Goal: Information Seeking & Learning: Understand process/instructions

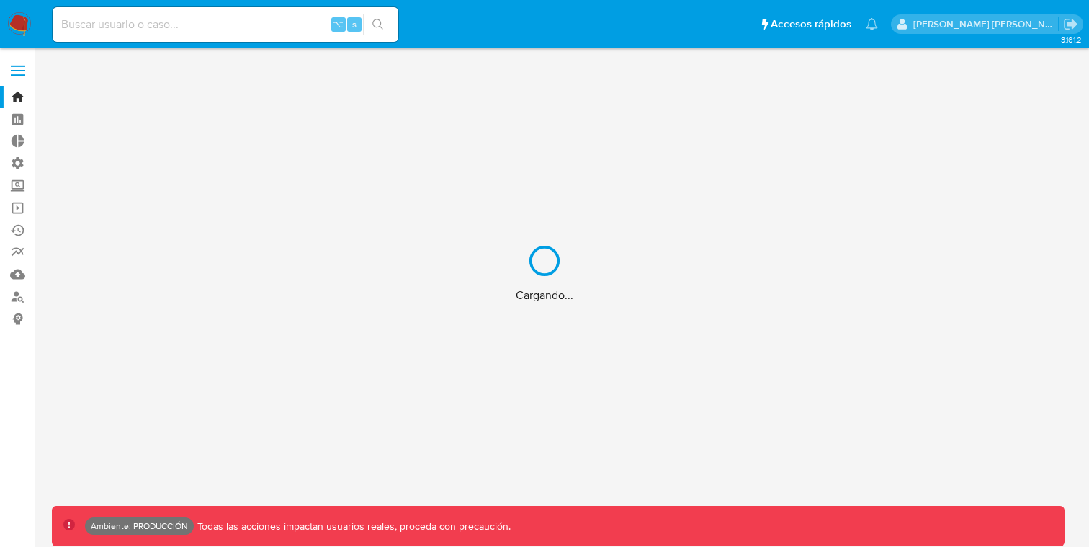
click at [13, 68] on div "Cargando..." at bounding box center [544, 273] width 1089 height 547
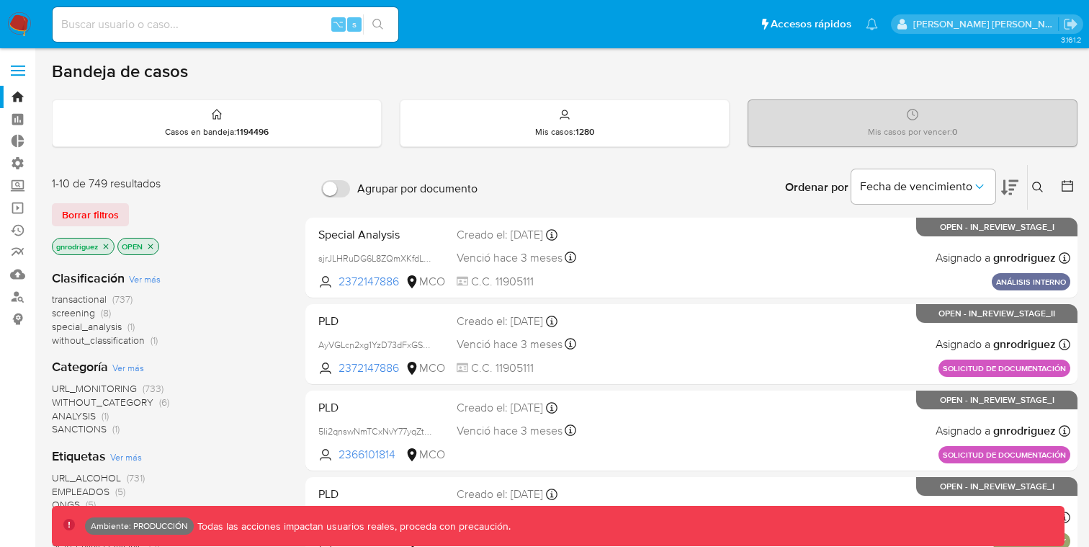
click at [19, 66] on span at bounding box center [18, 66] width 14 height 2
click at [0, 0] on input "checkbox" at bounding box center [0, 0] width 0 height 0
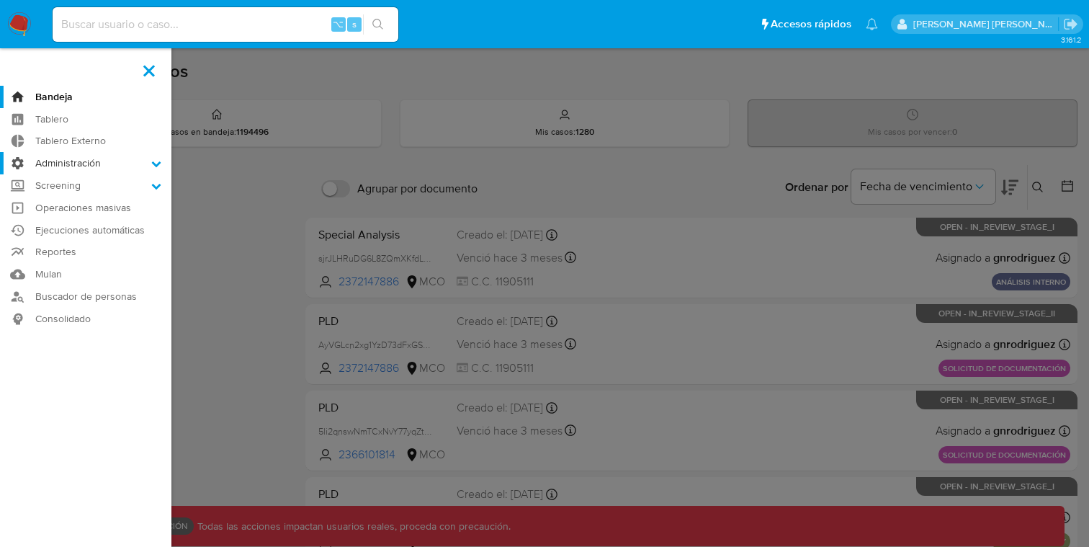
click at [80, 171] on label "Administración" at bounding box center [85, 163] width 171 height 22
click at [0, 0] on input "Administración" at bounding box center [0, 0] width 0 height 0
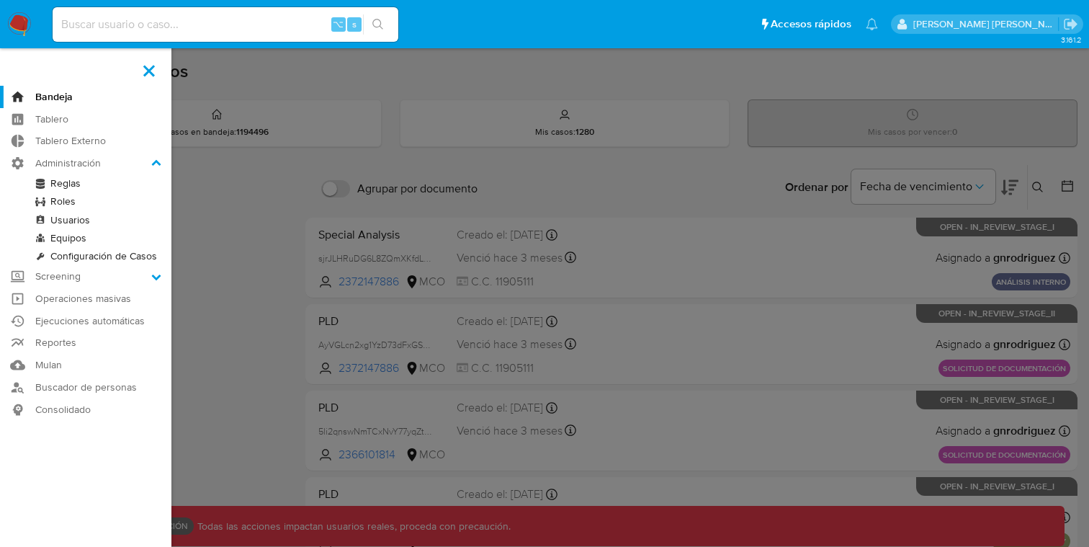
click at [63, 203] on link "Roles" at bounding box center [85, 201] width 171 height 18
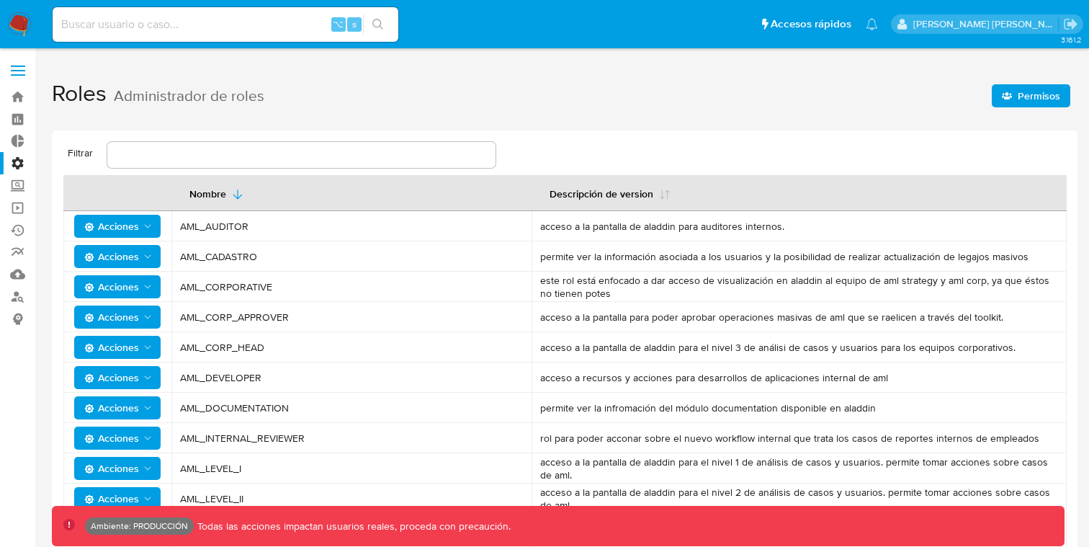
click at [1031, 93] on span "Permisos" at bounding box center [1039, 95] width 43 height 23
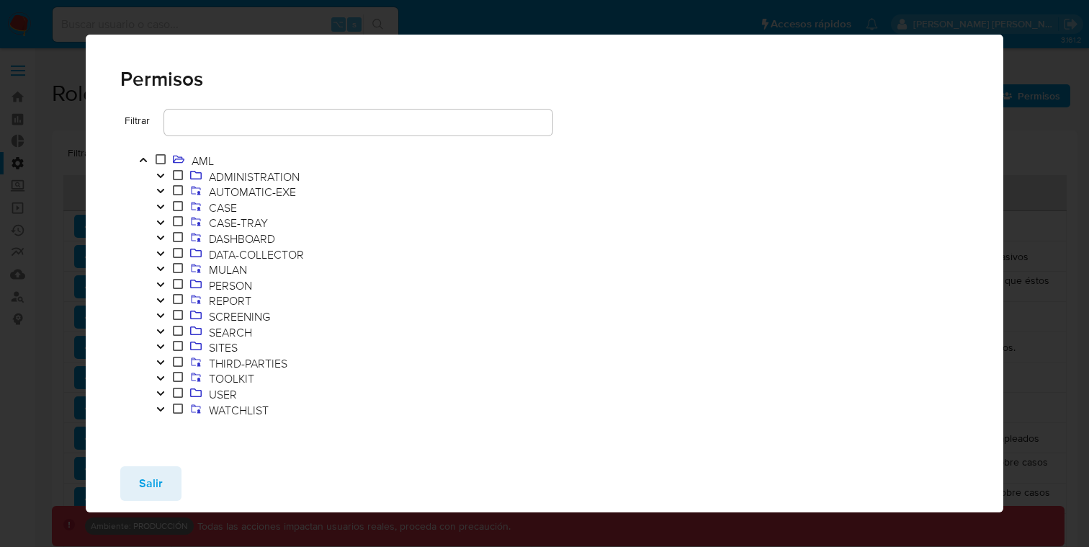
click at [164, 208] on icon "Toggle" at bounding box center [161, 206] width 10 height 9
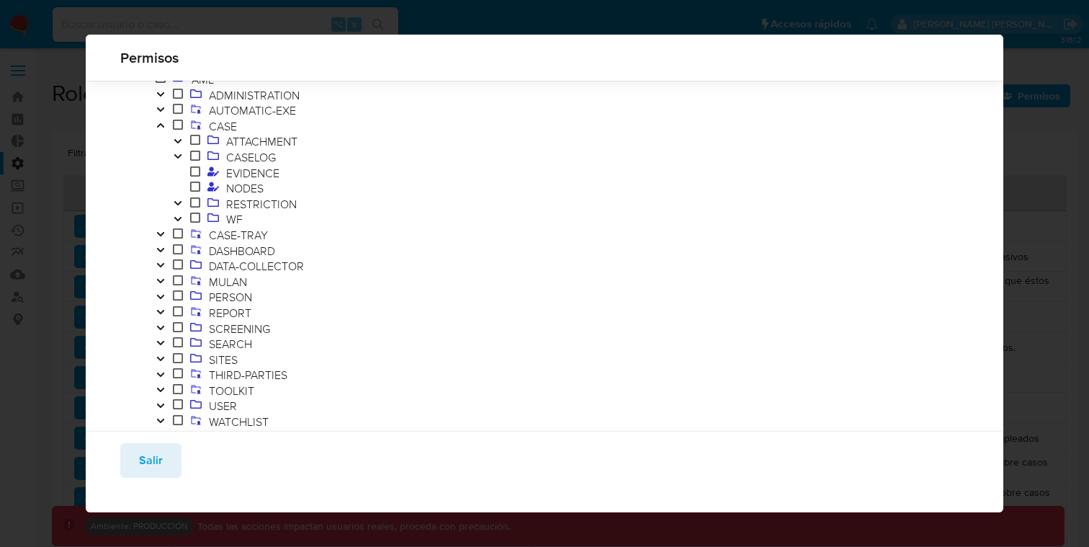
scroll to position [70, 0]
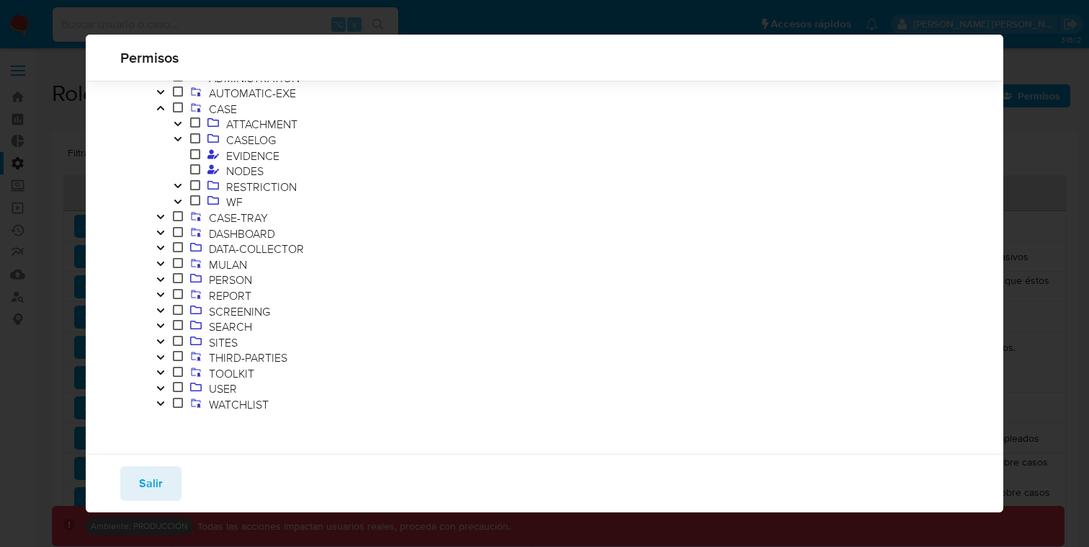
click at [161, 329] on icon "Toggle" at bounding box center [161, 325] width 10 height 9
click at [241, 341] on span "IDENTIFICATION" at bounding box center [269, 342] width 92 height 16
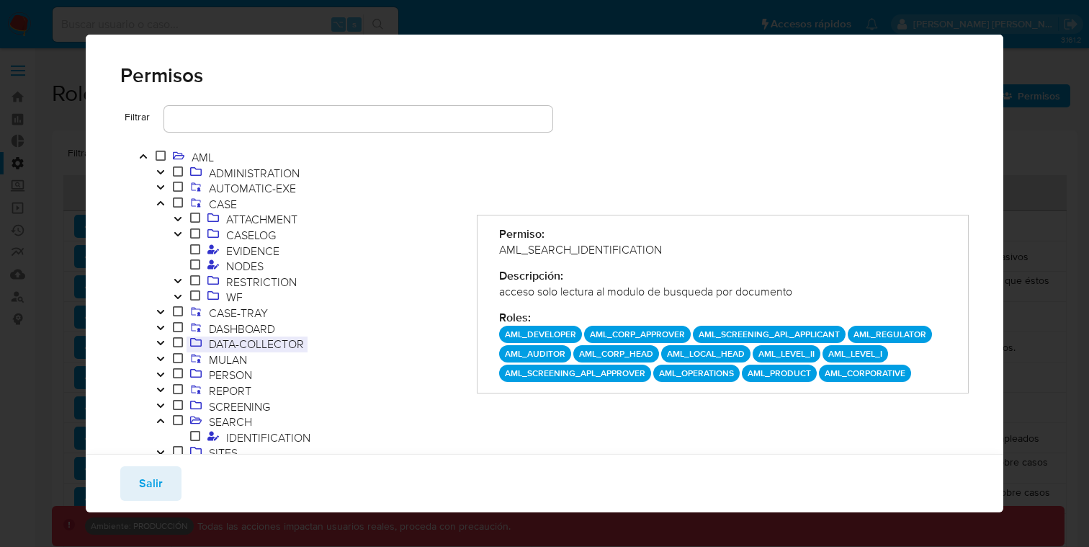
scroll to position [0, 0]
click at [233, 172] on span "ADMINISTRATION" at bounding box center [254, 177] width 98 height 16
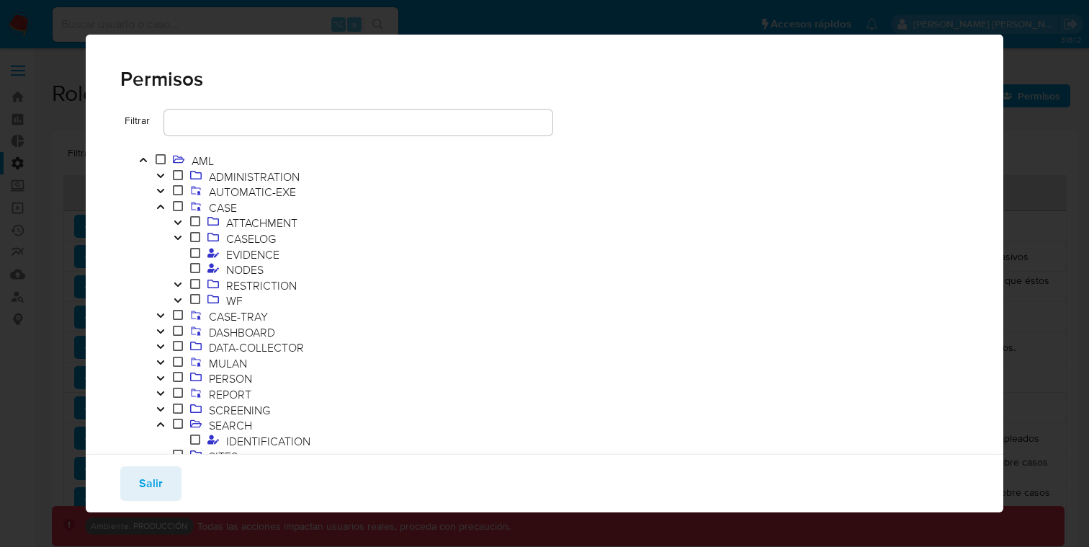
click at [165, 174] on icon "Toggle" at bounding box center [161, 175] width 10 height 9
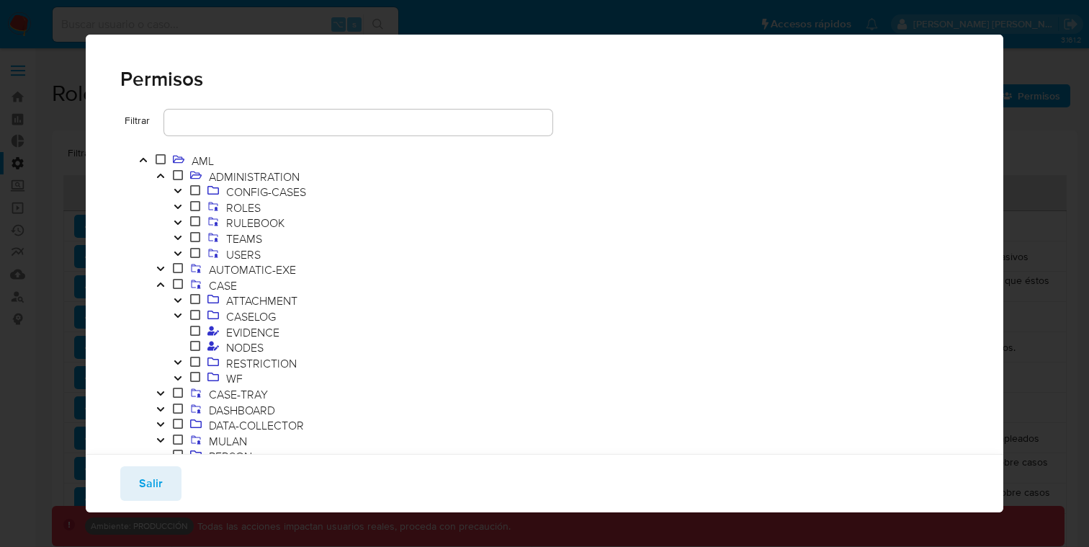
click at [165, 174] on icon "Toggle" at bounding box center [161, 175] width 10 height 9
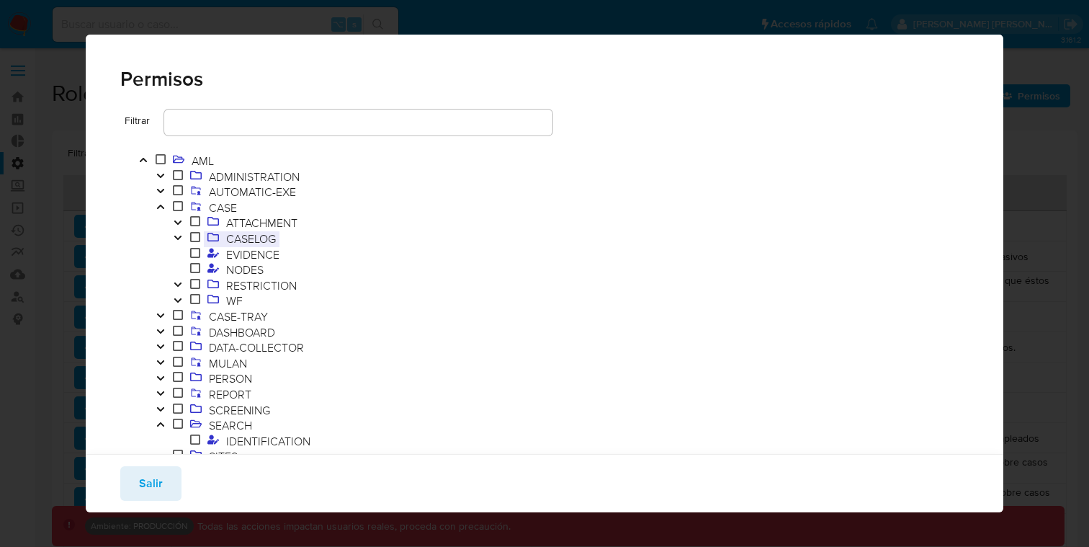
click at [253, 241] on span "CASELOG" at bounding box center [251, 239] width 57 height 16
click at [188, 240] on span at bounding box center [195, 239] width 17 height 16
click at [185, 239] on button "Toggle" at bounding box center [177, 239] width 17 height 16
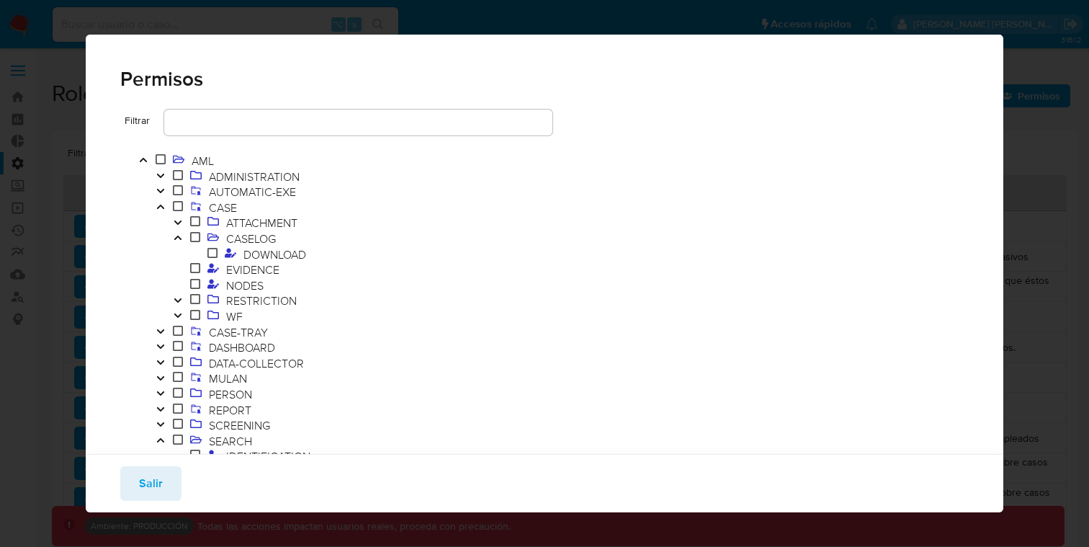
click at [184, 299] on button "Toggle" at bounding box center [177, 301] width 17 height 16
click at [230, 286] on span "NODES" at bounding box center [245, 285] width 45 height 16
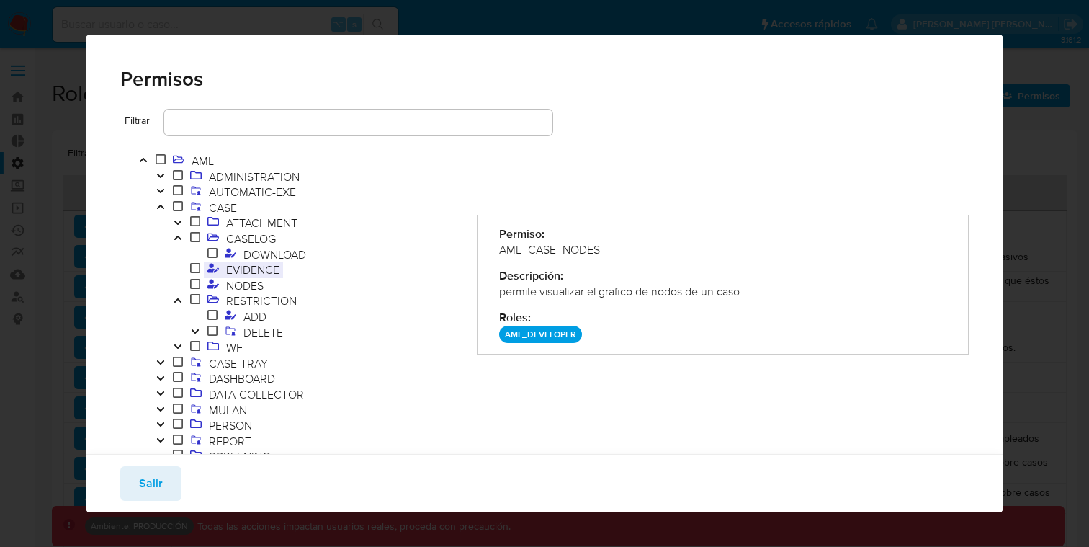
click at [254, 270] on span "EVIDENCE" at bounding box center [253, 270] width 61 height 16
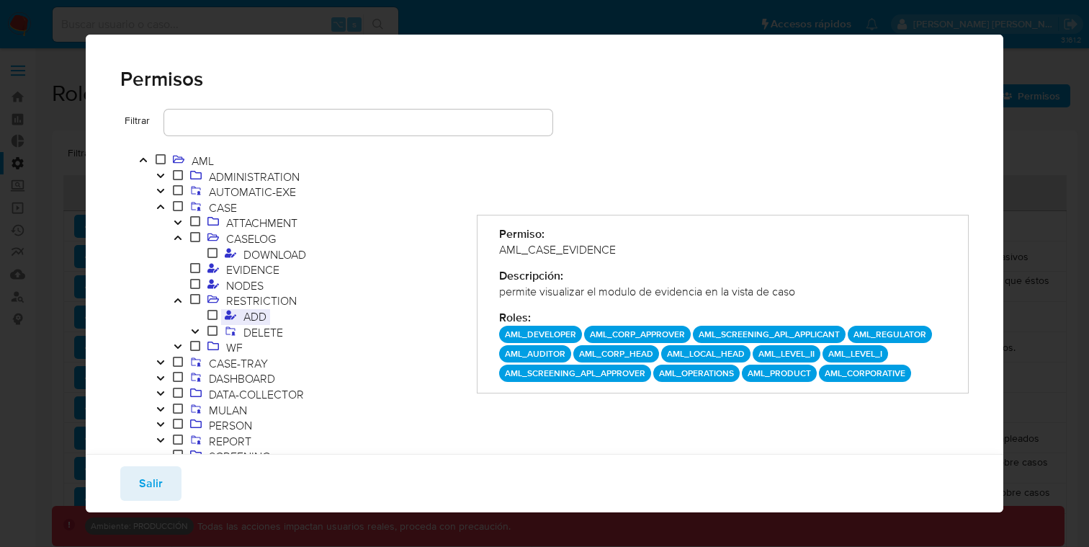
scroll to position [20, 0]
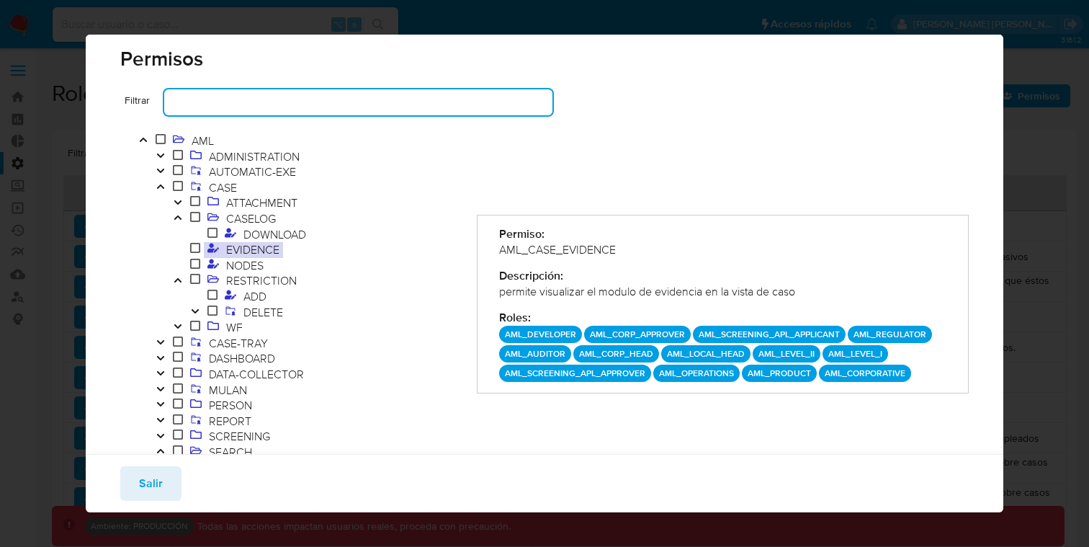
click at [273, 96] on input "text" at bounding box center [358, 102] width 388 height 19
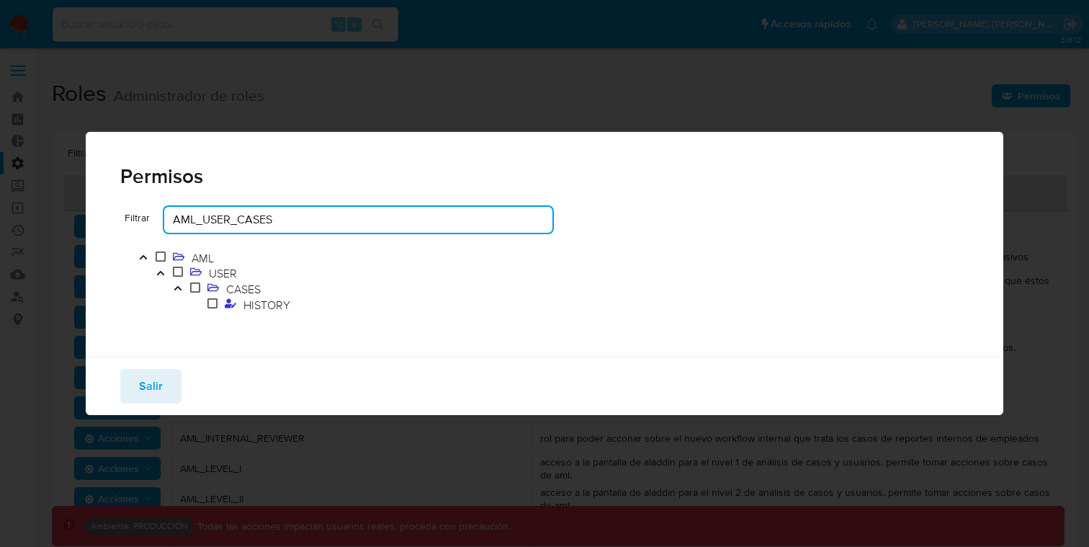
scroll to position [0, 0]
type input "AML_USER_CASES"
click at [258, 295] on span "CASES" at bounding box center [244, 289] width 42 height 16
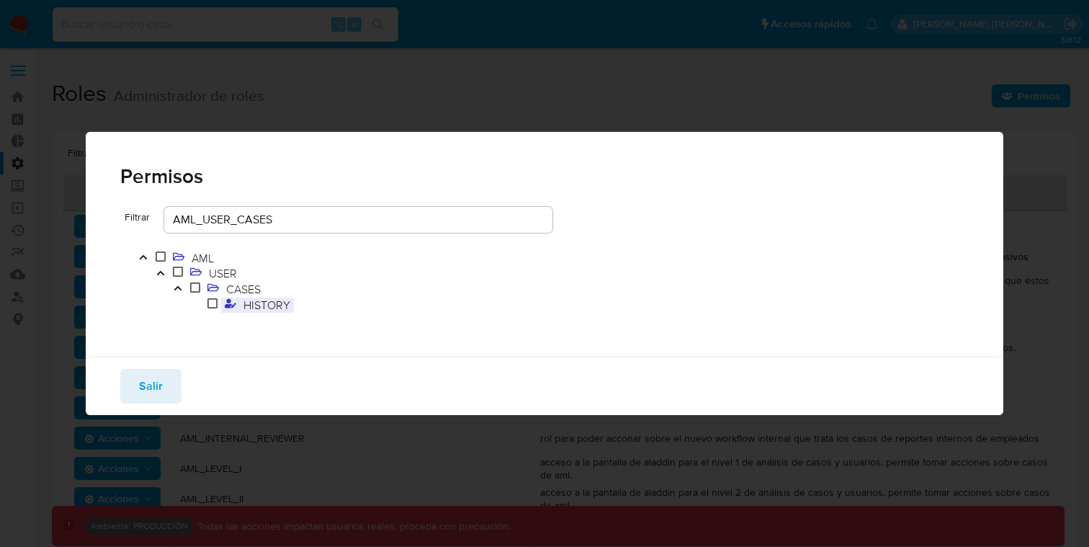
click at [257, 302] on span "HISTORY" at bounding box center [267, 305] width 54 height 16
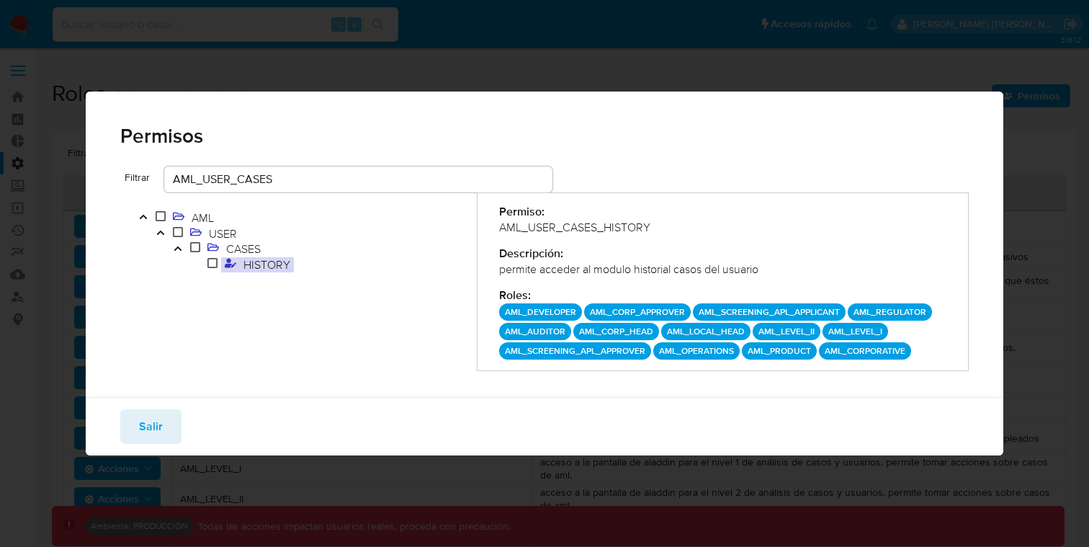
click at [572, 257] on div "Descripción:" at bounding box center [722, 254] width 447 height 16
click at [561, 273] on div "permite acceder al modulo historial casos del usuario" at bounding box center [722, 270] width 447 height 16
click at [253, 264] on span "HISTORY" at bounding box center [267, 265] width 54 height 16
click at [946, 81] on div "Permisos Filtrar AML_USER_CASES AML USER CASES HISTORY Permiso: AML_USER_CASES_…" at bounding box center [544, 273] width 1089 height 547
click at [534, 133] on div "Permisos" at bounding box center [544, 136] width 849 height 20
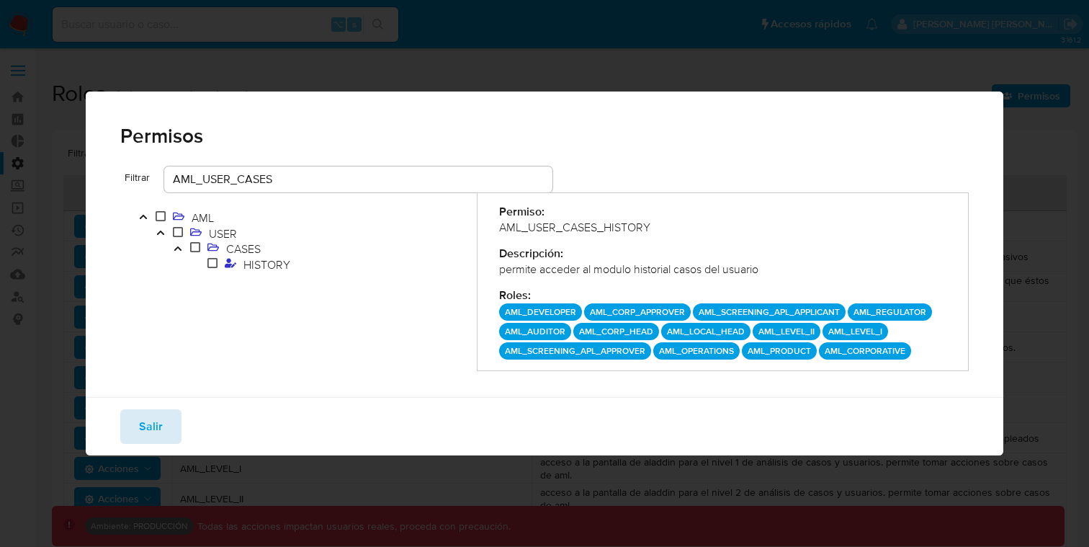
click at [134, 422] on button "Salir" at bounding box center [150, 426] width 61 height 35
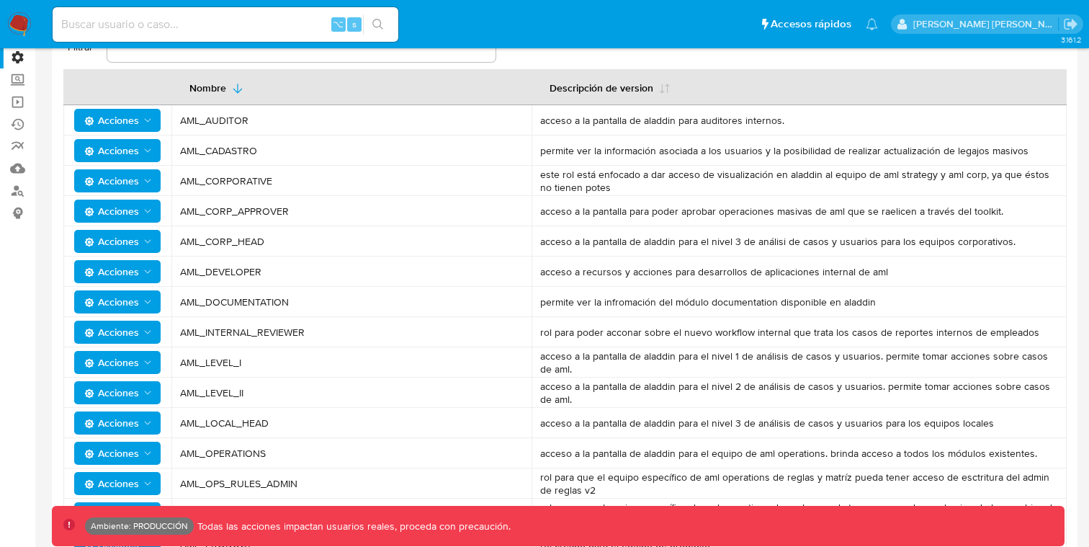
scroll to position [128, 0]
